Goal: Navigation & Orientation: Understand site structure

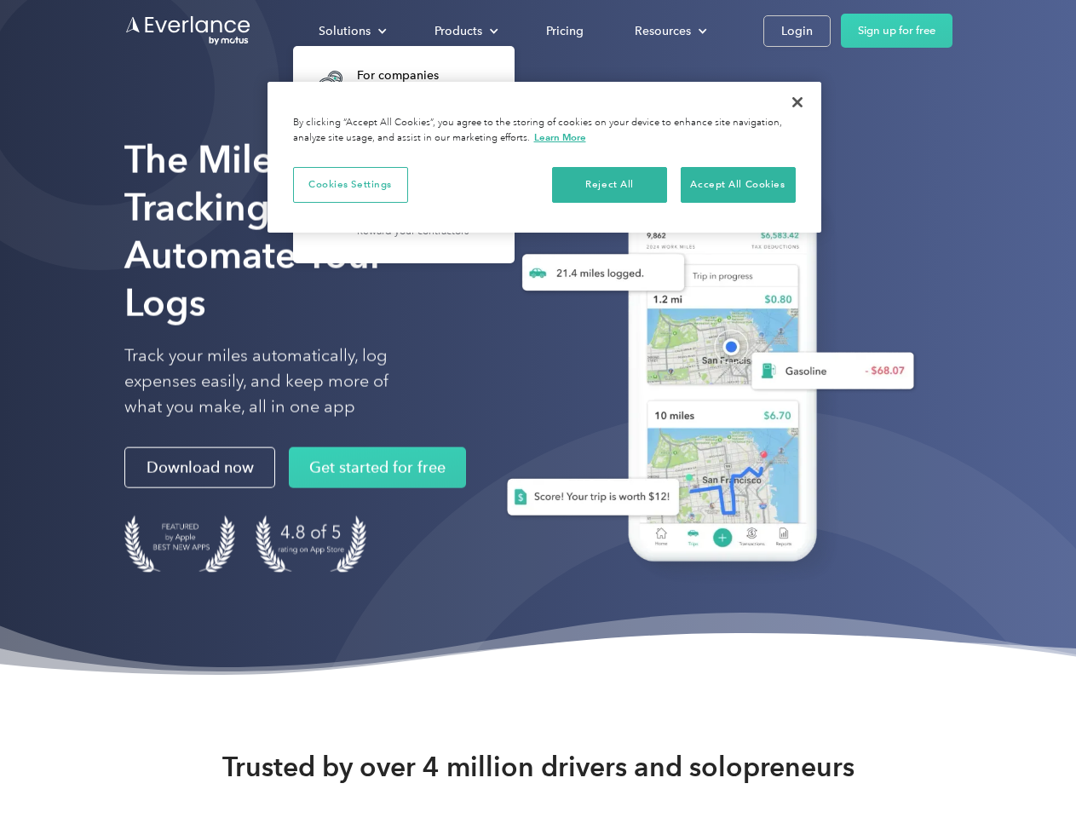
click at [352, 31] on div "Solutions" at bounding box center [345, 30] width 52 height 21
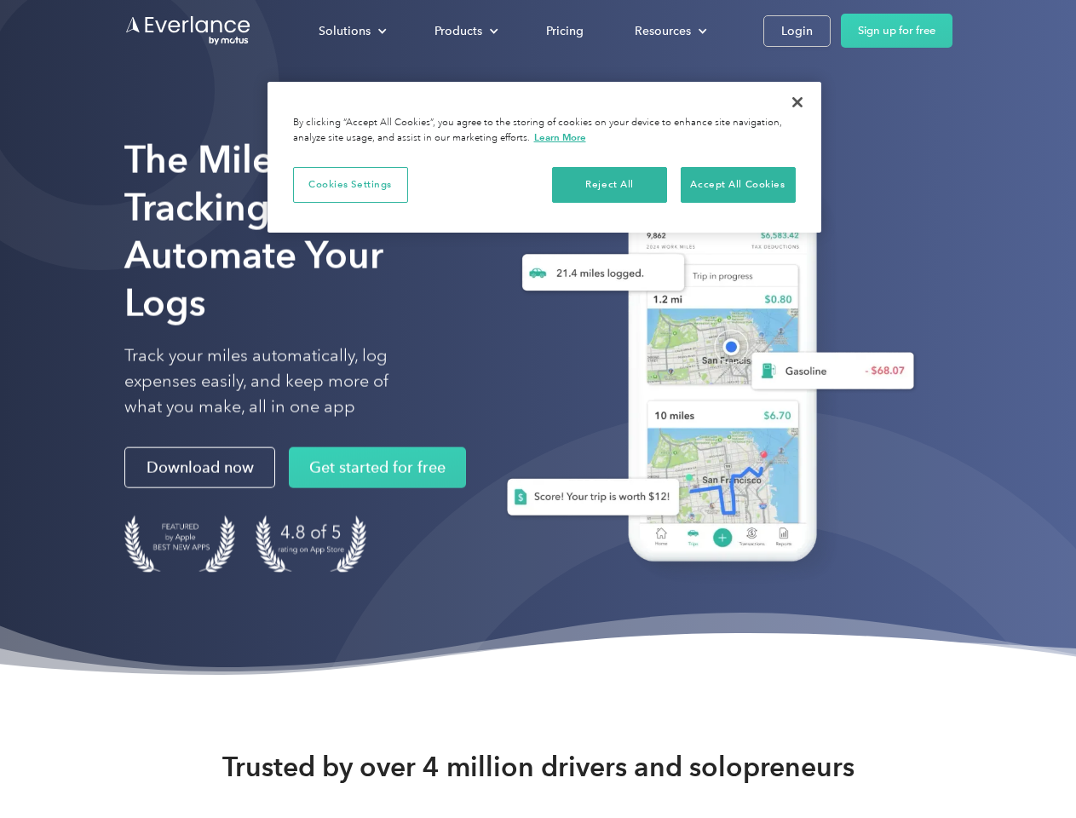
click at [464, 31] on div "Products" at bounding box center [459, 30] width 48 height 21
click at [669, 31] on div "Resources" at bounding box center [663, 30] width 56 height 21
click at [350, 184] on button "Cookies Settings" at bounding box center [350, 185] width 115 height 36
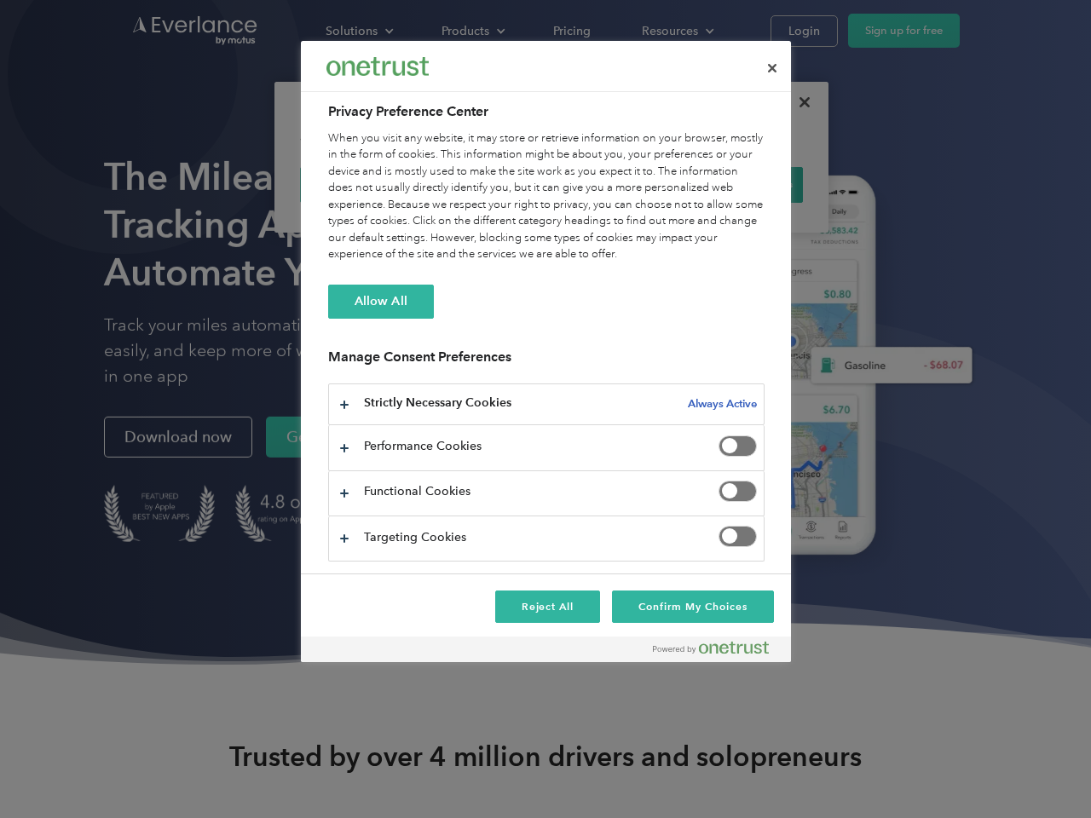
click at [610, 184] on div "When you visit any website, it may store or retrieve information on your browse…" at bounding box center [546, 196] width 436 height 133
click at [738, 184] on div "When you visit any website, it may store or retrieve information on your browse…" at bounding box center [546, 196] width 436 height 133
click at [798, 102] on div at bounding box center [545, 409] width 1091 height 818
